Goal: Task Accomplishment & Management: Complete application form

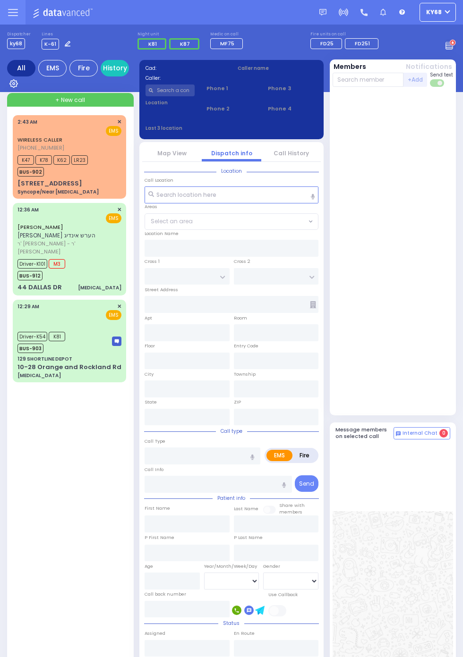
click at [19, 259] on span "Driver-K101" at bounding box center [32, 263] width 30 height 9
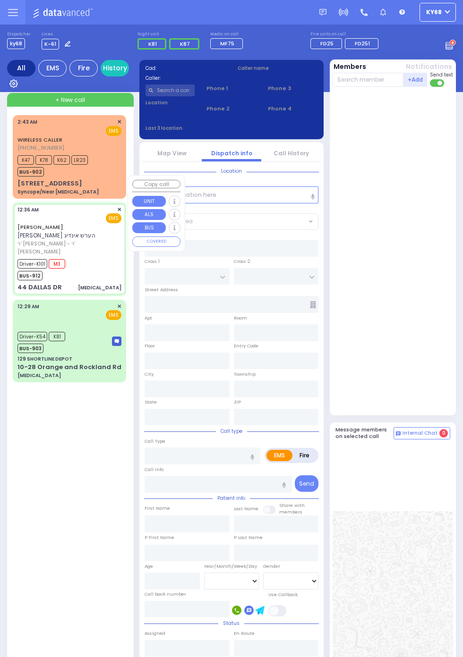
select select
type input "cellulitis"
radio input "true"
type input "ARON HERSH"
type input "INDIG"
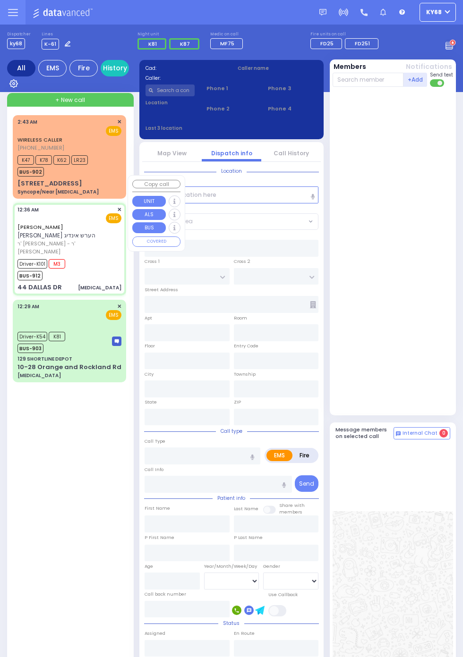
type input "Hershel"
type input "INDIG"
type input "39"
select select "Year"
select select "[DEMOGRAPHIC_DATA]"
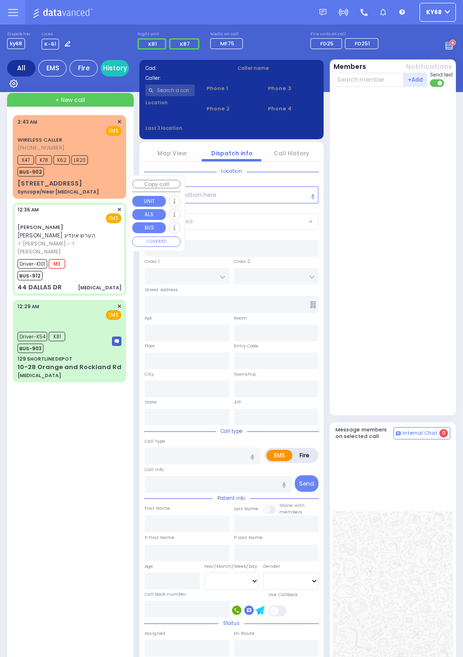
type input "00:36"
type input "00:37"
type input "00:46"
type input "00:58"
type input "01:32"
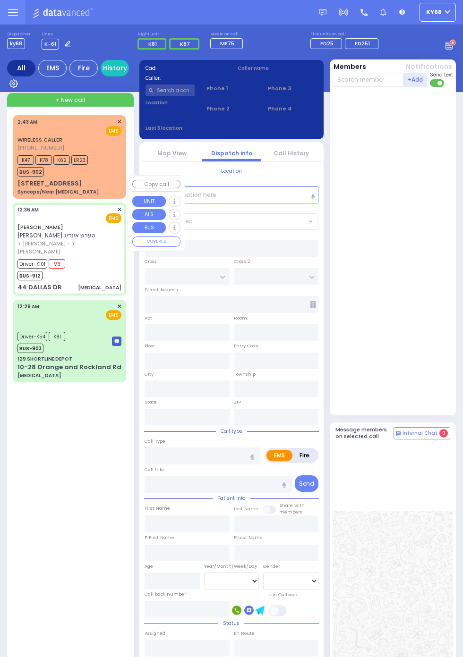
type input "Good Samaritan Hospital"
type input "AUSTIN COURT"
type input "DUELK AVE"
type input "44 DALLAS DR"
type input "Monroe"
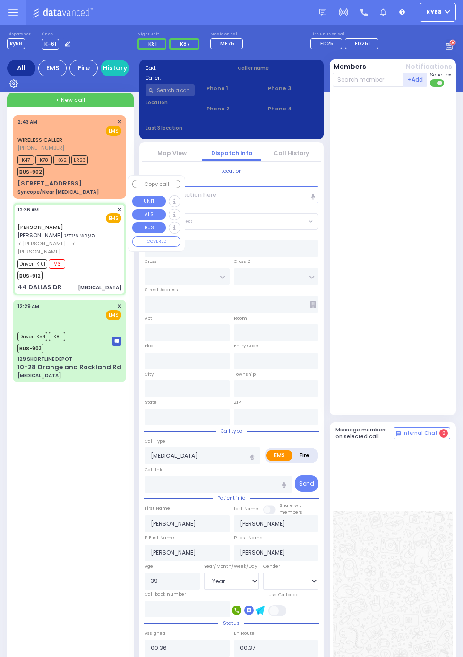
type input "New York"
type input "10950"
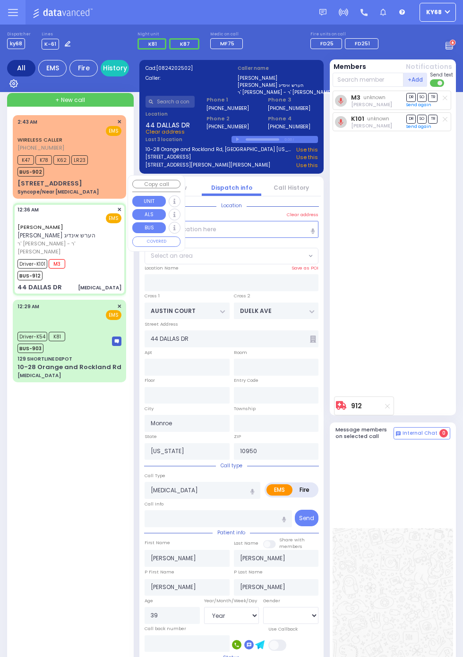
select select "BLOOMING GROVE"
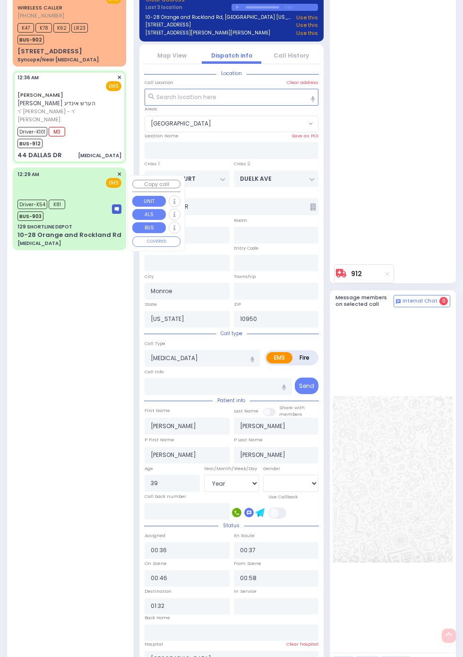
scroll to position [155, 0]
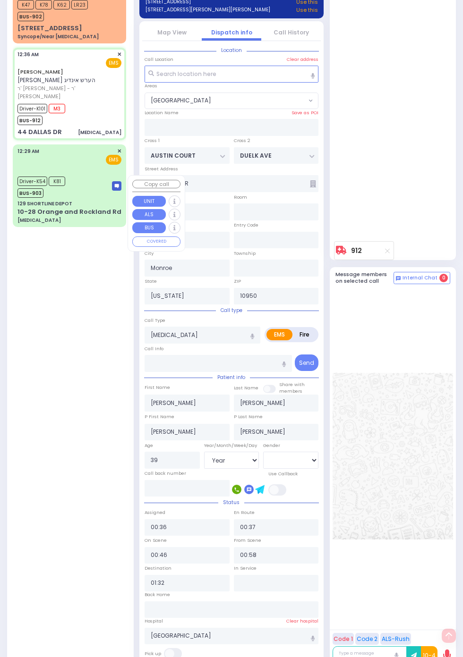
click at [444, 487] on div at bounding box center [392, 456] width 121 height 336
